Goal: Use online tool/utility

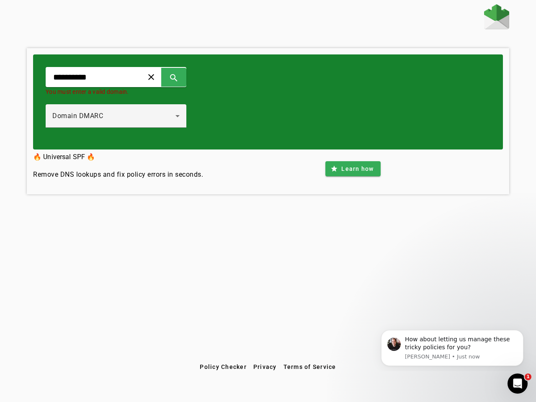
click at [161, 77] on span at bounding box center [151, 77] width 20 height 20
click at [184, 77] on span at bounding box center [174, 77] width 20 height 20
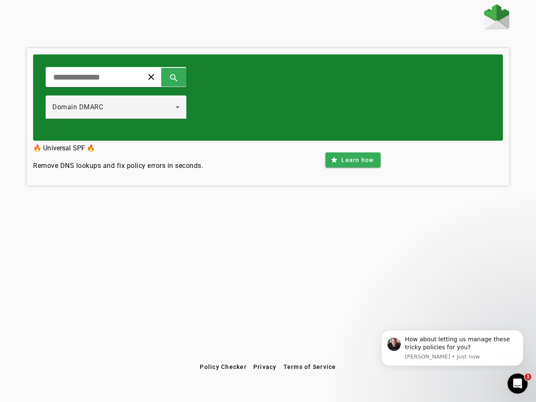
click at [125, 116] on div "Domain DMARC" at bounding box center [115, 106] width 127 height 23
click at [353, 169] on span at bounding box center [352, 160] width 55 height 20
click at [223, 367] on span "Policy Checker" at bounding box center [223, 367] width 47 height 7
click at [265, 367] on span "Privacy" at bounding box center [264, 367] width 23 height 7
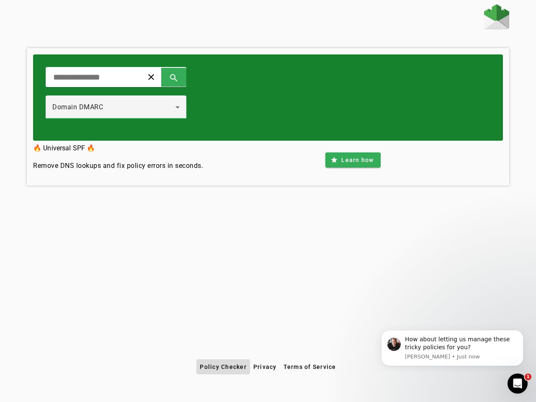
click at [309, 367] on span "Terms of Service" at bounding box center [310, 367] width 53 height 7
click at [452, 348] on div "How about letting us manage these tricky policies for you?" at bounding box center [461, 343] width 112 height 16
click at [525, 332] on div "clear search Domain DMARC 🔥 Universal SPF 🔥 Remove DNS lookups and fix policy e…" at bounding box center [268, 181] width 536 height 355
